Goal: Task Accomplishment & Management: Use online tool/utility

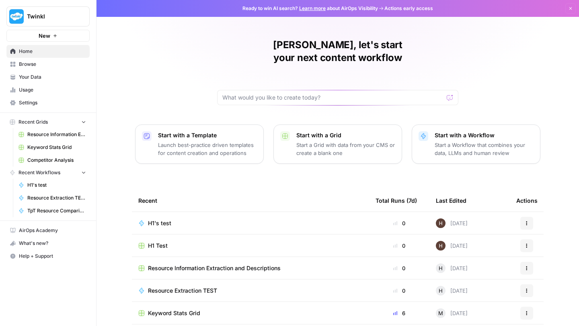
click at [31, 94] on link "Usage" at bounding box center [47, 90] width 83 height 13
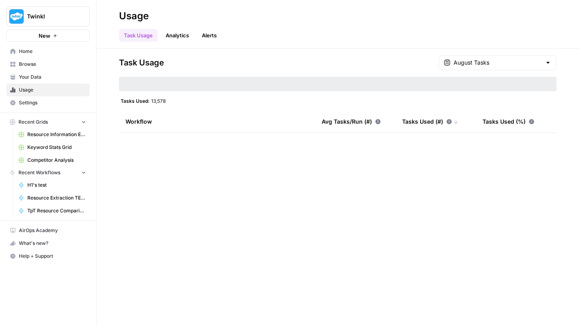
click at [183, 33] on link "Analytics" at bounding box center [177, 35] width 33 height 13
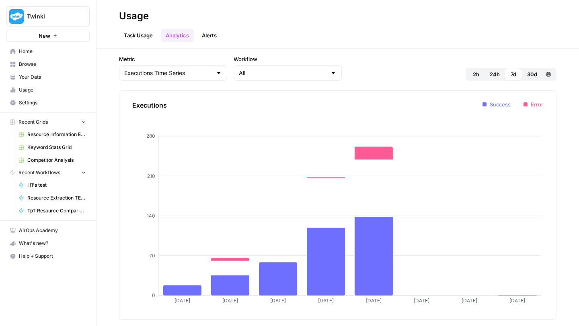
click at [212, 34] on link "Alerts" at bounding box center [209, 35] width 25 height 13
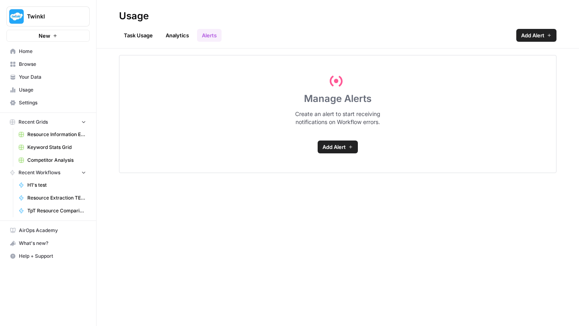
click at [180, 33] on link "Analytics" at bounding box center [177, 35] width 33 height 13
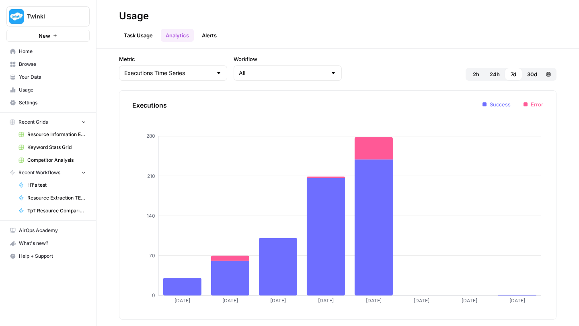
click at [137, 32] on link "Task Usage" at bounding box center [138, 35] width 39 height 13
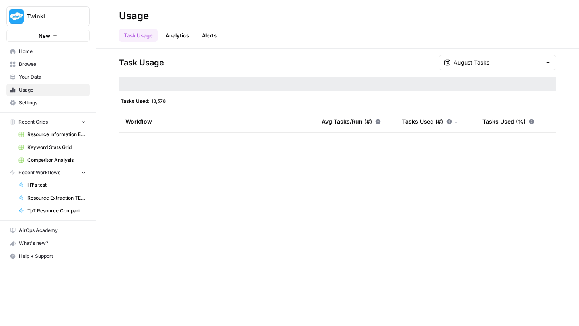
click at [29, 102] on span "Settings" at bounding box center [52, 102] width 67 height 7
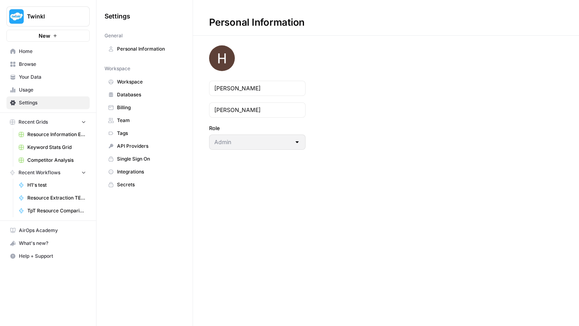
click at [126, 119] on span "Team" at bounding box center [149, 120] width 64 height 7
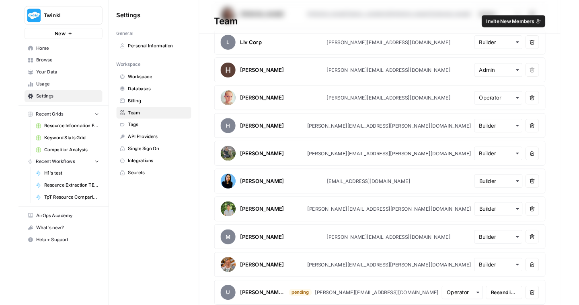
scroll to position [225, 0]
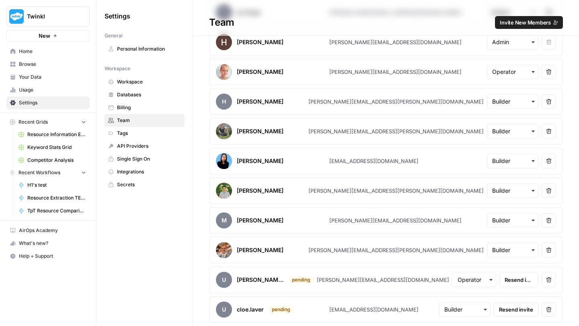
click at [35, 185] on span "H1's test" at bounding box center [56, 185] width 59 height 7
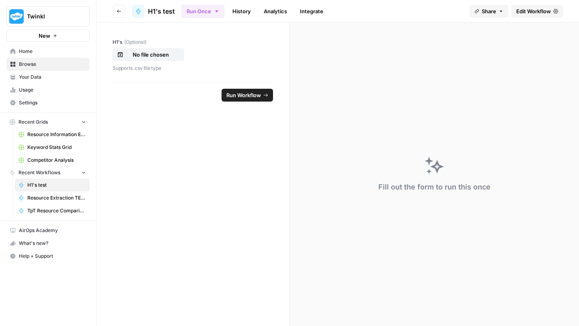
click at [524, 8] on span "Edit Workflow" at bounding box center [533, 11] width 35 height 8
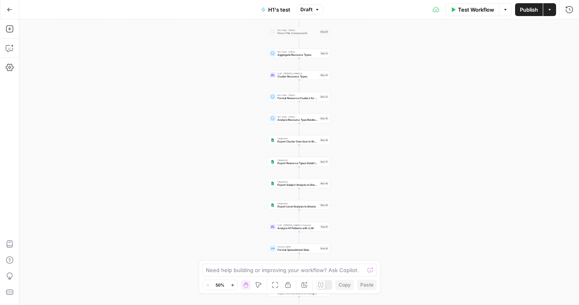
click at [233, 284] on icon "button" at bounding box center [232, 285] width 4 height 4
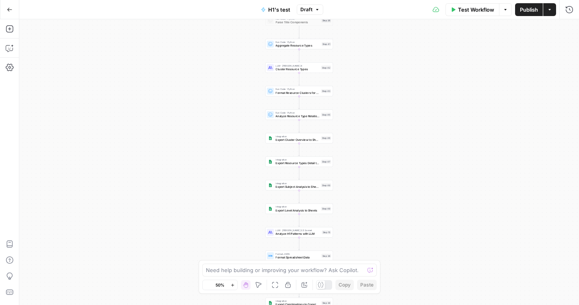
click at [233, 284] on icon "button" at bounding box center [232, 285] width 4 height 4
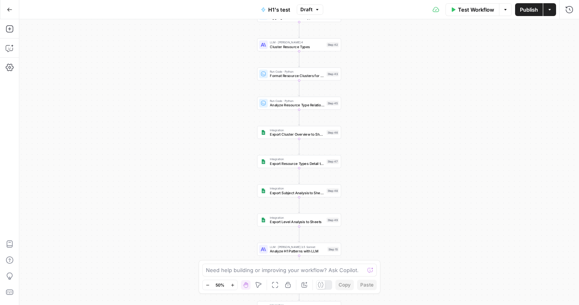
click at [233, 284] on icon "button" at bounding box center [232, 285] width 4 height 4
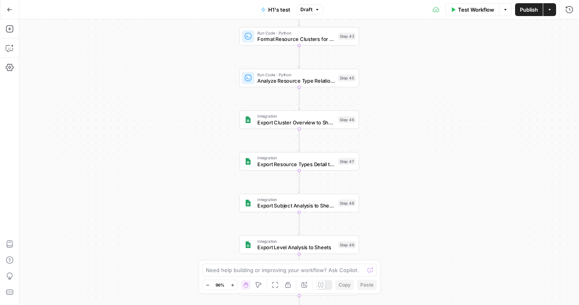
click at [233, 284] on icon "button" at bounding box center [232, 285] width 4 height 4
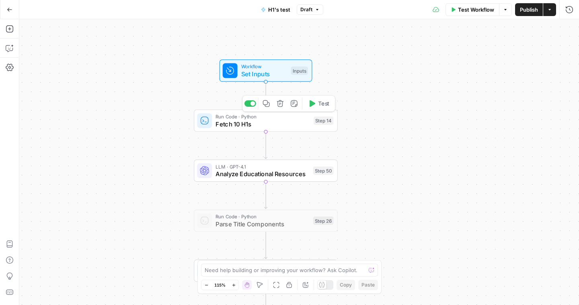
click at [285, 126] on span "Fetch 10 H1s" at bounding box center [262, 123] width 94 height 9
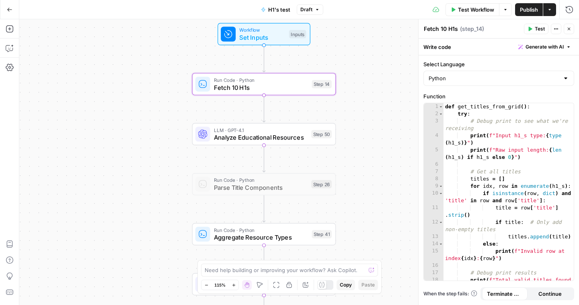
click at [272, 135] on span "Analyze Educational Resources" at bounding box center [261, 137] width 94 height 9
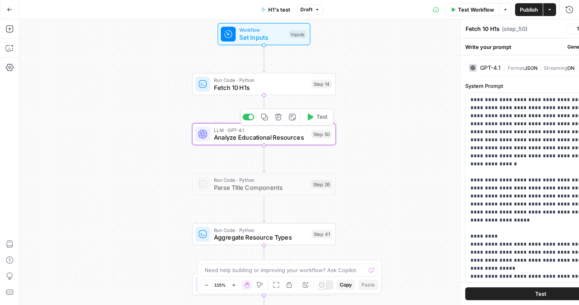
type textarea "Analyze Educational Resources"
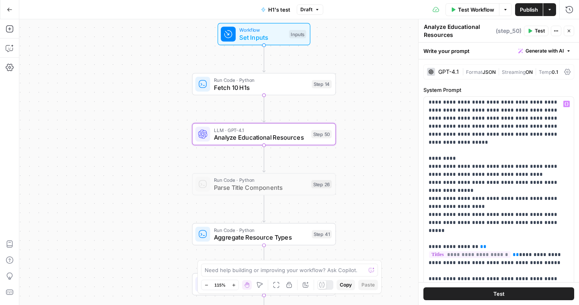
scroll to position [84, 0]
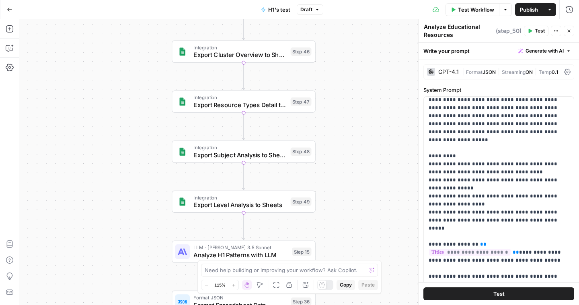
click at [223, 55] on span "Export Cluster Overview to Sheets" at bounding box center [239, 54] width 93 height 9
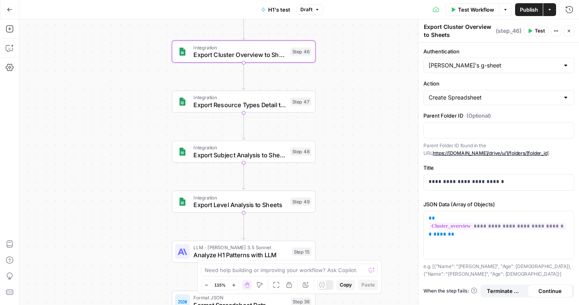
click at [543, 33] on span "Test" at bounding box center [539, 30] width 10 height 7
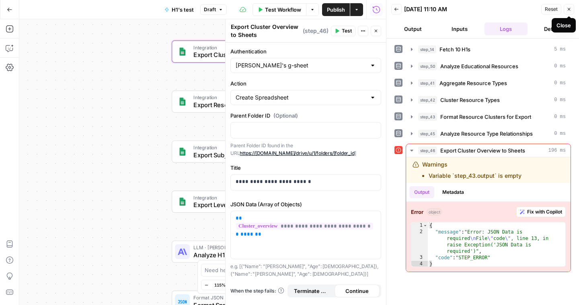
click at [567, 12] on button "Close" at bounding box center [568, 9] width 10 height 10
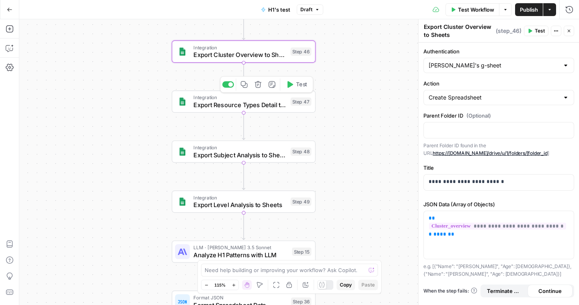
click at [209, 103] on span "Export Resource Types Detail to Sheets" at bounding box center [239, 104] width 93 height 9
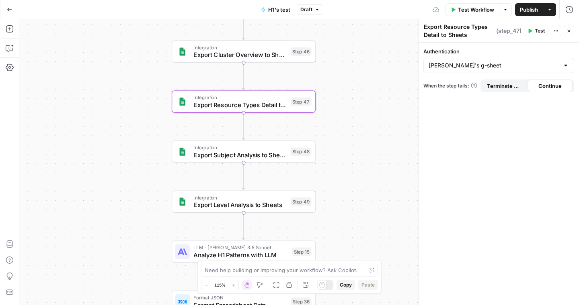
click at [537, 32] on span "Test" at bounding box center [539, 30] width 10 height 7
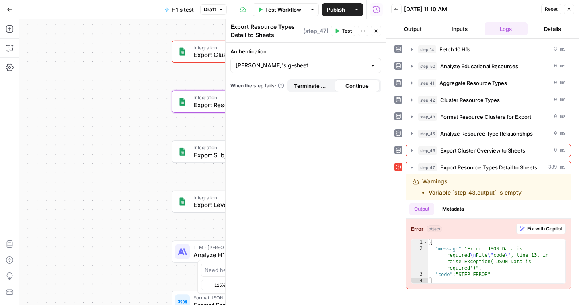
click at [569, 11] on icon "button" at bounding box center [568, 9] width 5 height 5
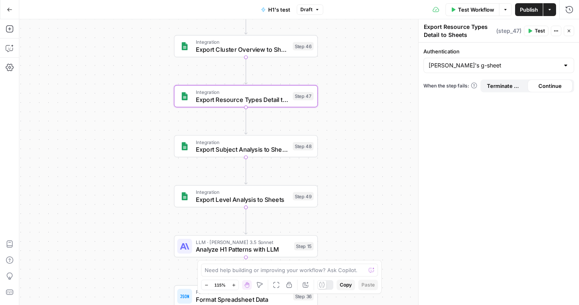
click at [209, 150] on span "Export Subject Analysis to Sheets" at bounding box center [242, 149] width 93 height 9
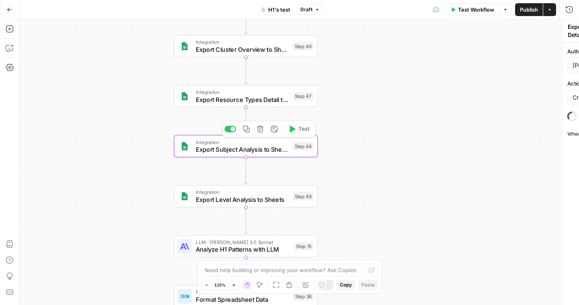
type textarea "Export Subject Analysis to Sheets"
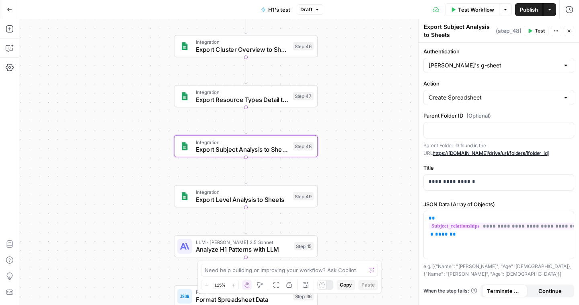
click at [536, 32] on span "Test" at bounding box center [539, 30] width 10 height 7
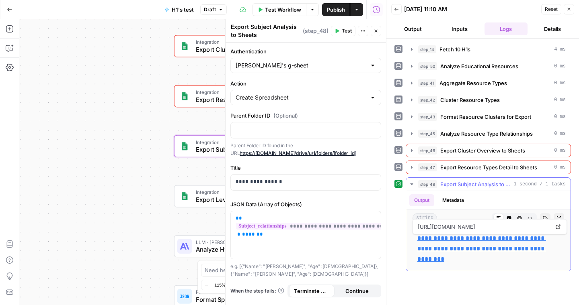
click at [442, 239] on link "**********" at bounding box center [481, 248] width 129 height 27
click at [142, 83] on div "Workflow Set Inputs Inputs Run Code · Python Fetch 10 H1s Step 14 LLM · GPT-4.1…" at bounding box center [202, 162] width 366 height 286
click at [567, 8] on icon "button" at bounding box center [568, 9] width 3 height 3
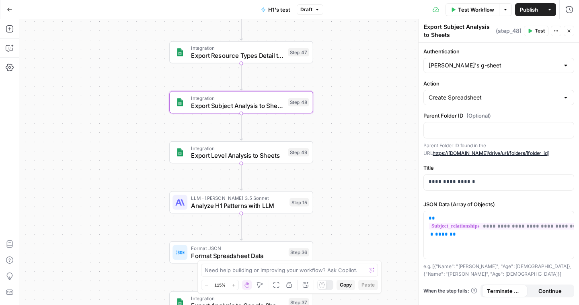
click at [217, 152] on span "Export Level Analysis to Sheets" at bounding box center [237, 155] width 93 height 9
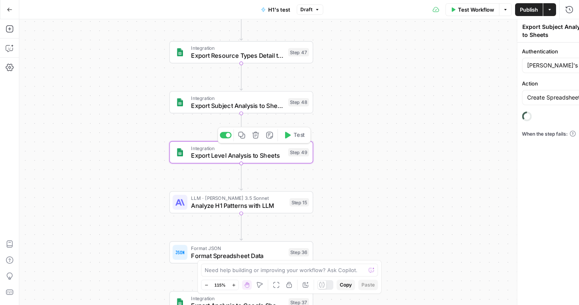
type textarea "Export Level Analysis to Sheets"
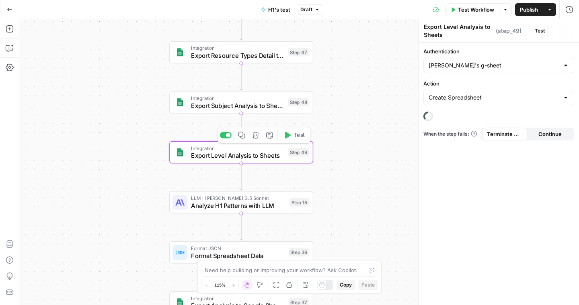
click at [290, 138] on button "Test" at bounding box center [294, 135] width 29 height 12
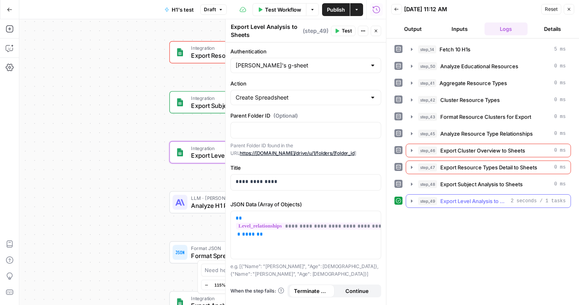
click at [413, 201] on icon "button" at bounding box center [411, 201] width 6 height 6
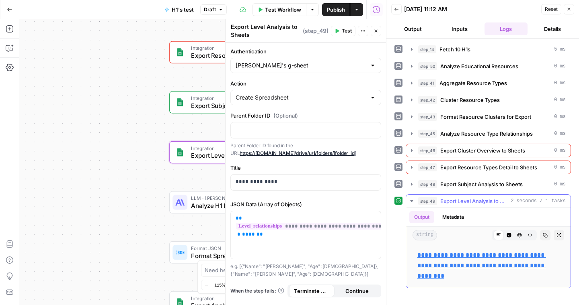
click at [447, 256] on link "**********" at bounding box center [481, 265] width 129 height 27
click at [569, 10] on icon "button" at bounding box center [568, 9] width 5 height 5
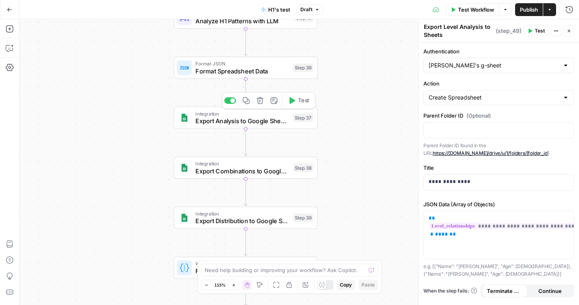
click at [231, 125] on span "Export Analysis to Google Sheets" at bounding box center [242, 121] width 94 height 9
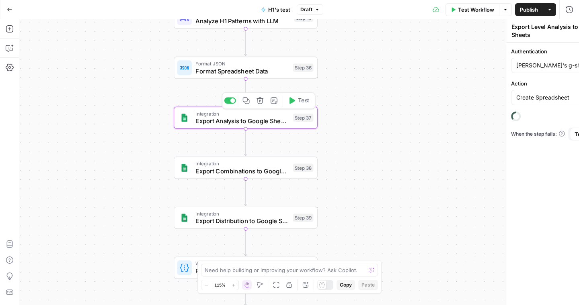
type textarea "Export Analysis to Google Sheets"
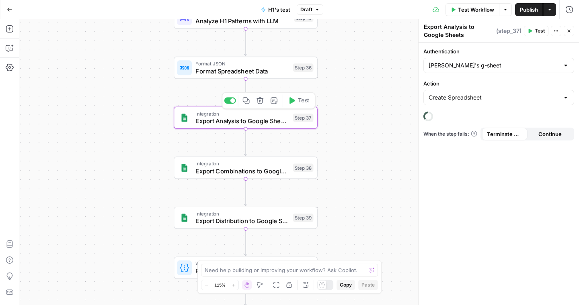
click at [295, 104] on icon "button" at bounding box center [291, 100] width 7 height 7
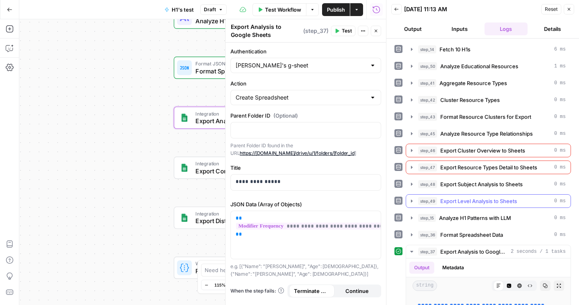
scroll to position [38, 0]
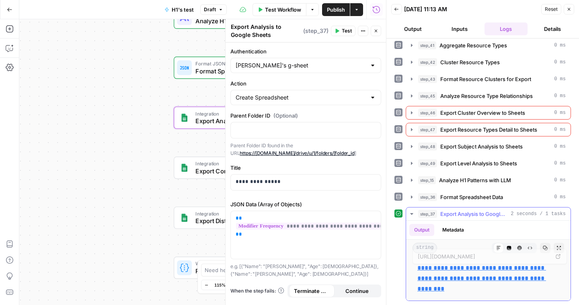
click at [443, 271] on link "**********" at bounding box center [481, 278] width 129 height 27
click at [570, 11] on icon "button" at bounding box center [568, 9] width 5 height 5
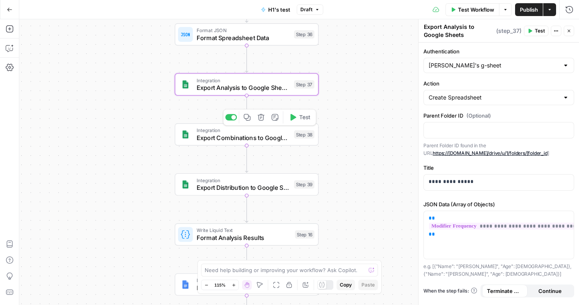
click at [257, 137] on span "Export Combinations to Google Sheets" at bounding box center [243, 137] width 94 height 9
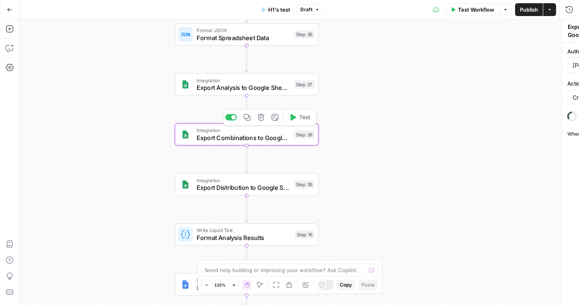
type textarea "Export Combinations to Google Sheets"
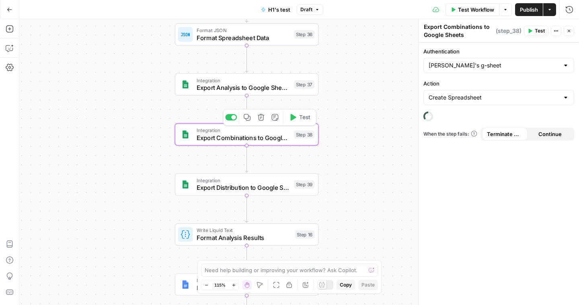
click at [290, 119] on icon "button" at bounding box center [293, 117] width 6 height 7
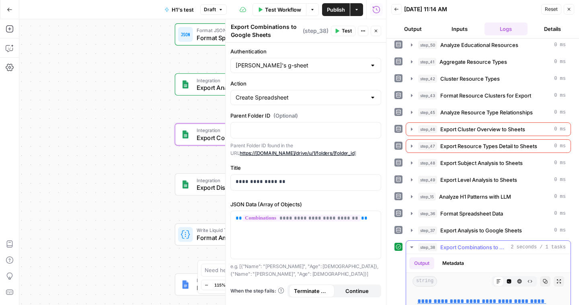
scroll to position [55, 0]
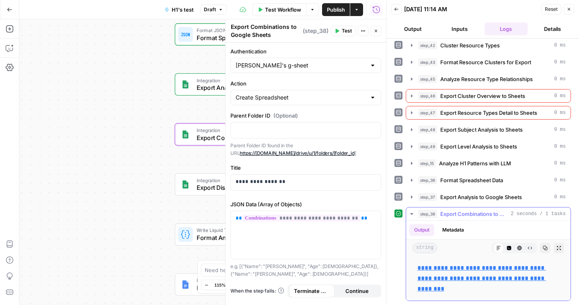
click at [453, 267] on link "**********" at bounding box center [481, 278] width 129 height 27
click at [569, 12] on button "Close" at bounding box center [568, 9] width 10 height 10
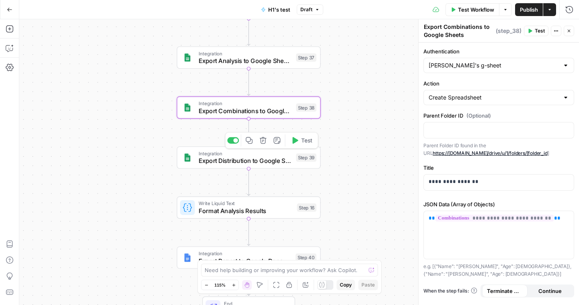
click at [239, 158] on span "Export Distribution to Google Sheets" at bounding box center [245, 160] width 94 height 9
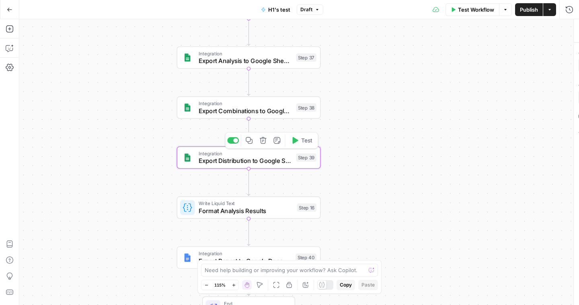
type textarea "Export Distribution to Google Sheets"
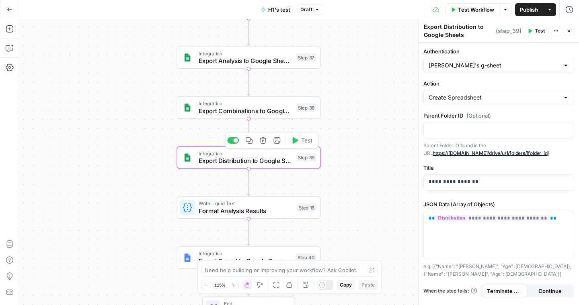
click at [293, 140] on icon "button" at bounding box center [296, 140] width 6 height 7
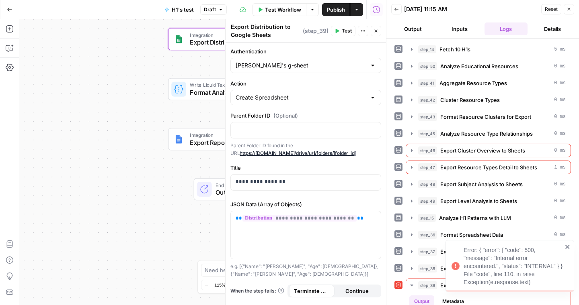
scroll to position [93, 0]
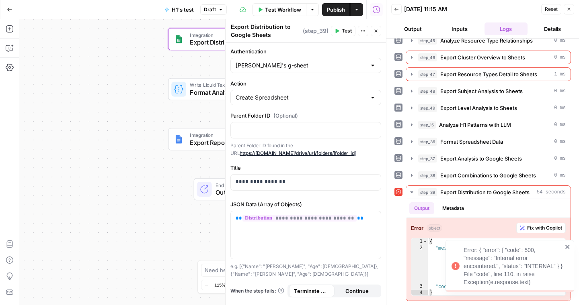
click at [567, 247] on icon "close" at bounding box center [567, 247] width 4 height 4
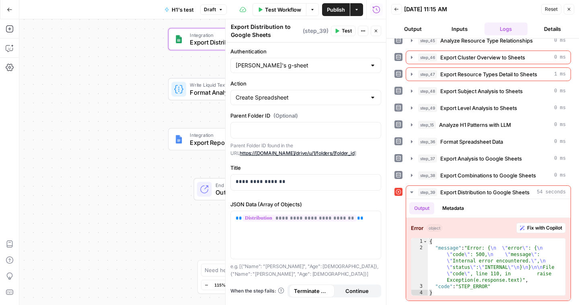
click at [567, 9] on icon "button" at bounding box center [568, 9] width 5 height 5
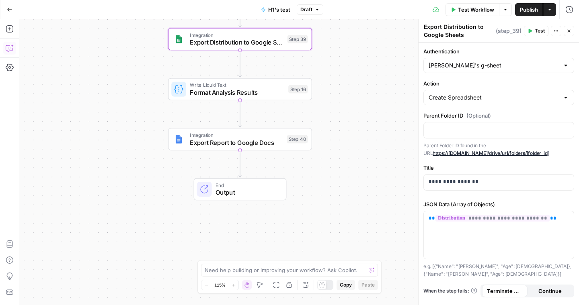
click at [9, 45] on icon "button" at bounding box center [10, 48] width 8 height 8
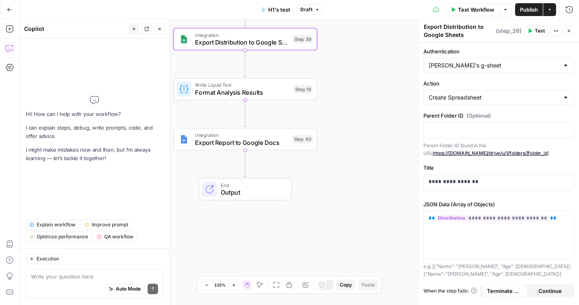
click at [9, 45] on icon "button" at bounding box center [10, 48] width 8 height 8
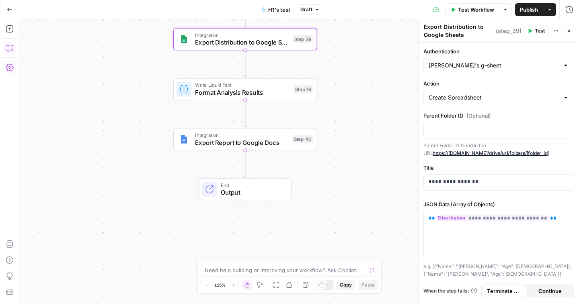
click at [10, 12] on button "Go Back" at bounding box center [9, 9] width 14 height 14
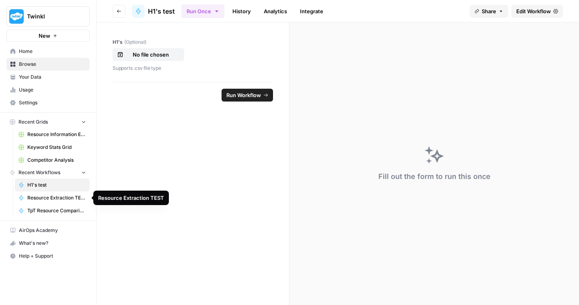
click at [49, 199] on span "Resource Extraction TEST" at bounding box center [56, 197] width 59 height 7
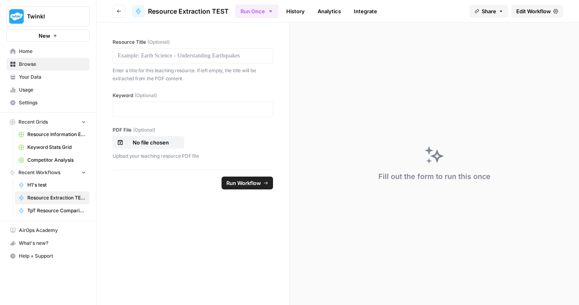
click at [529, 12] on span "Edit Workflow" at bounding box center [533, 11] width 35 height 8
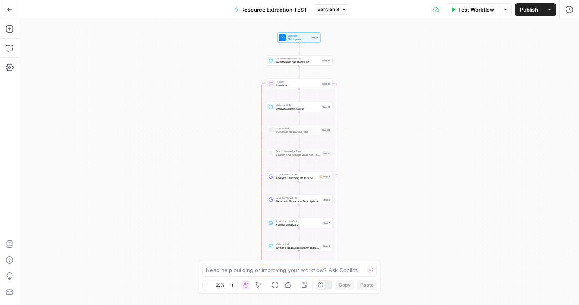
click at [232, 284] on icon "button" at bounding box center [232, 285] width 3 height 3
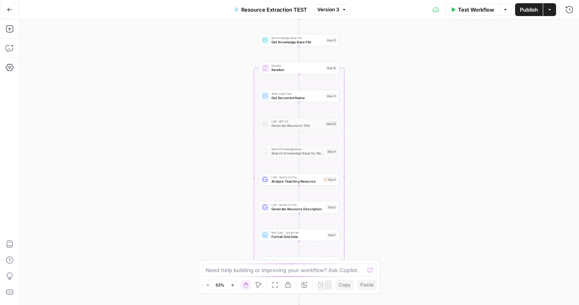
click at [232, 284] on icon "button" at bounding box center [232, 285] width 3 height 3
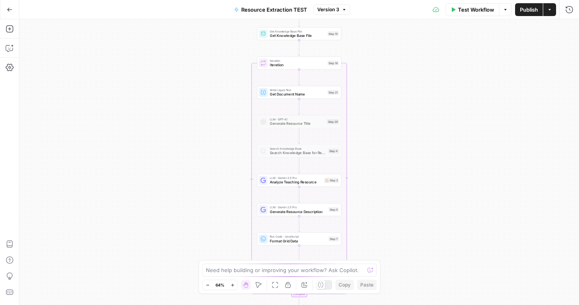
click at [232, 284] on icon "button" at bounding box center [232, 285] width 3 height 3
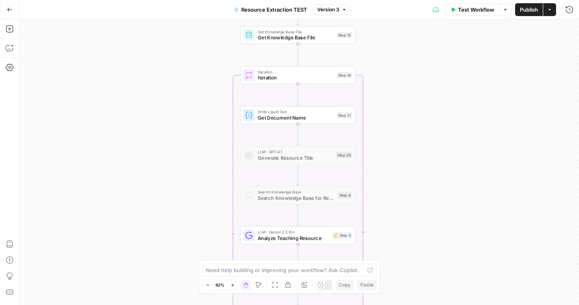
click at [8, 9] on icon "button" at bounding box center [10, 10] width 6 height 6
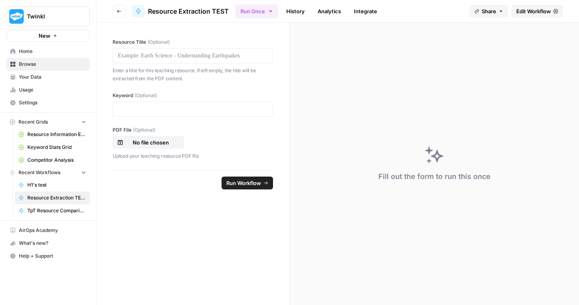
click at [29, 106] on span "Settings" at bounding box center [52, 102] width 67 height 7
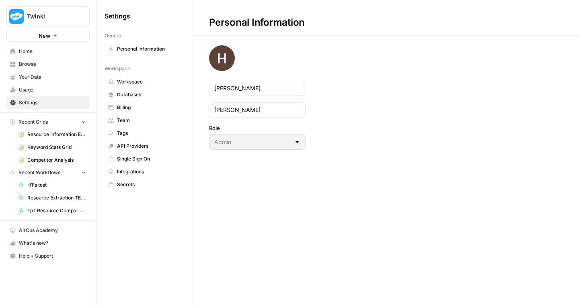
click at [127, 119] on span "Team" at bounding box center [149, 120] width 64 height 7
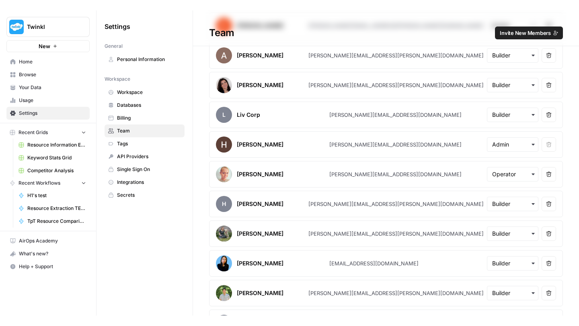
scroll to position [145, 0]
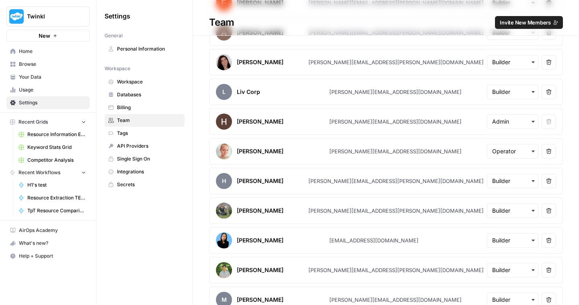
click at [530, 151] on icon "button" at bounding box center [533, 151] width 6 height 6
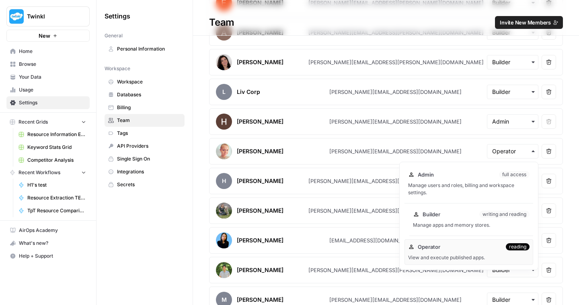
click at [460, 219] on div "Builder writing and reading Manage apps and memory stores." at bounding box center [471, 220] width 124 height 26
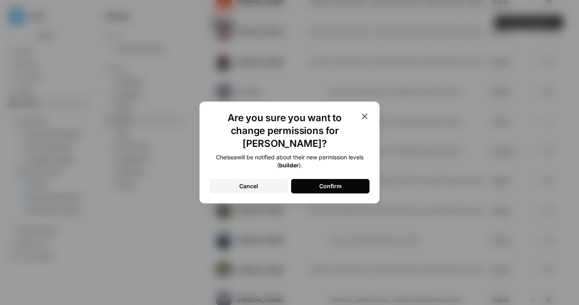
click at [335, 182] on div "Confirm" at bounding box center [330, 186] width 23 height 8
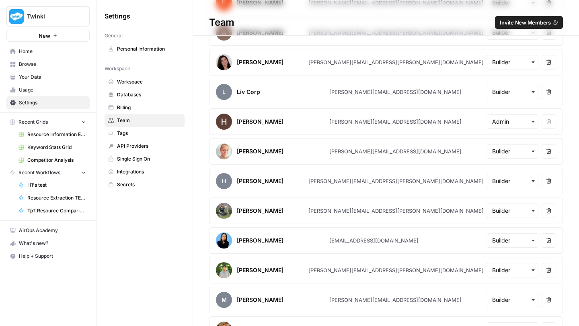
click at [37, 184] on span "H1's test" at bounding box center [56, 185] width 59 height 7
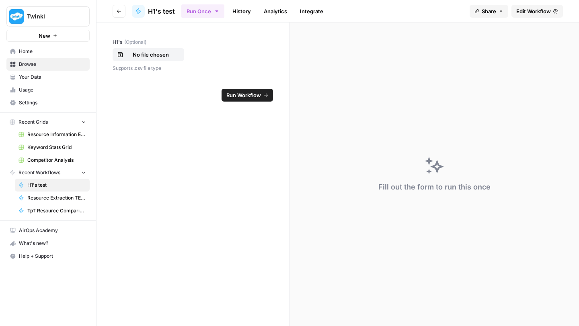
click at [544, 14] on span "Edit Workflow" at bounding box center [533, 11] width 35 height 8
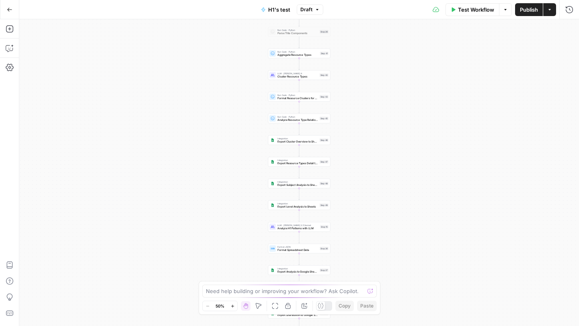
click at [509, 10] on button "Options" at bounding box center [505, 9] width 13 height 13
click at [477, 78] on div "Workflow Set Inputs Inputs Run Code · Python Fetch 10 H1s Step 14 LLM · GPT-4.1…" at bounding box center [298, 172] width 559 height 307
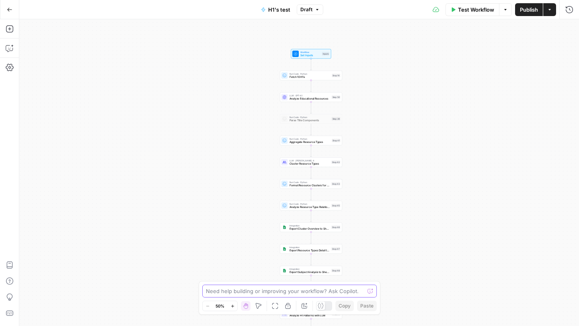
click at [245, 292] on textarea at bounding box center [285, 291] width 158 height 8
